Goal: Task Accomplishment & Management: Complete application form

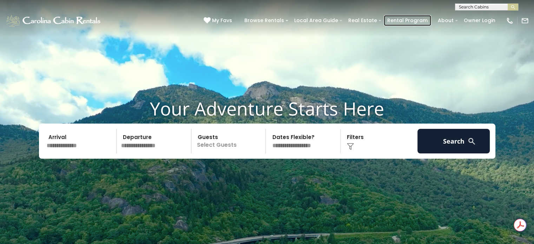
click at [403, 22] on link "Rental Program" at bounding box center [406, 20] width 47 height 11
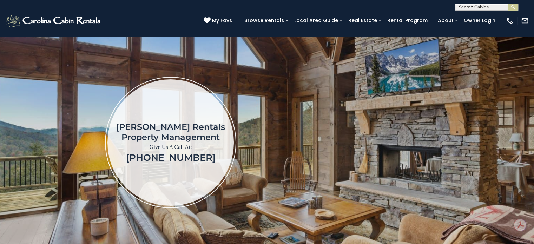
scroll to position [175, 0]
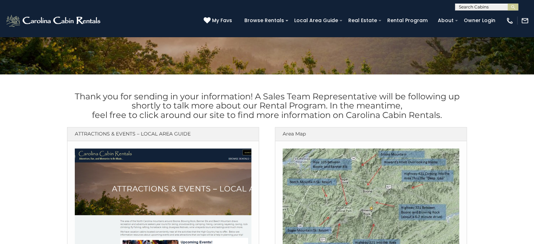
scroll to position [35, 0]
